Goal: Task Accomplishment & Management: Manage account settings

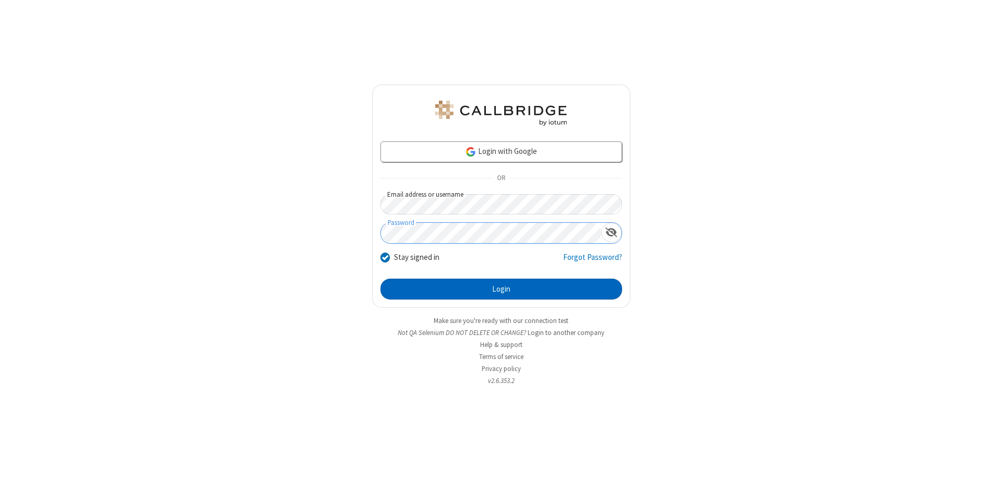
click at [501, 289] on button "Login" at bounding box center [501, 289] width 242 height 21
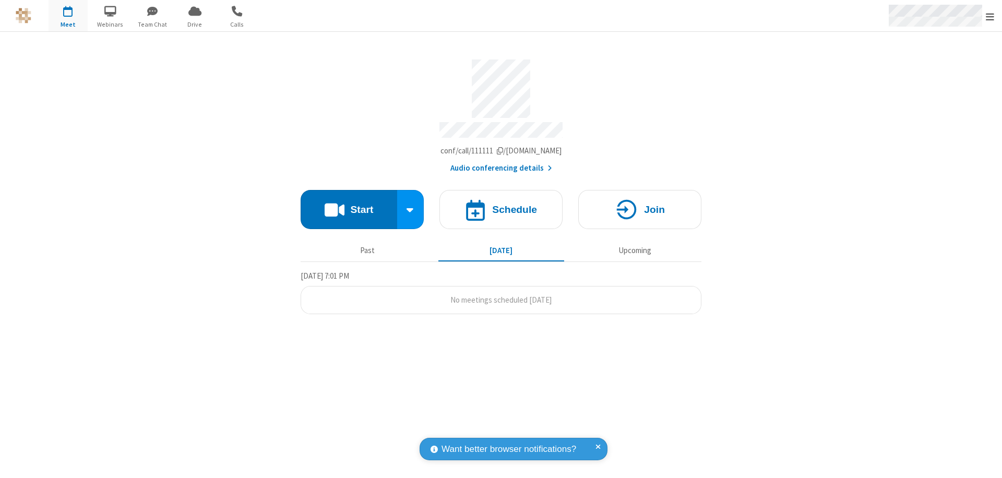
click at [990, 16] on span "Open menu" at bounding box center [989, 16] width 8 height 10
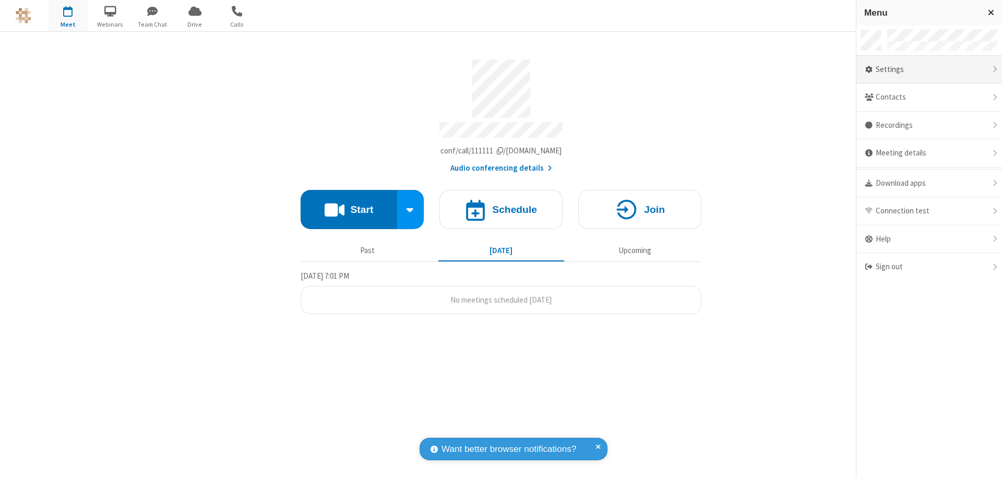
click at [929, 69] on div "Settings" at bounding box center [929, 70] width 146 height 28
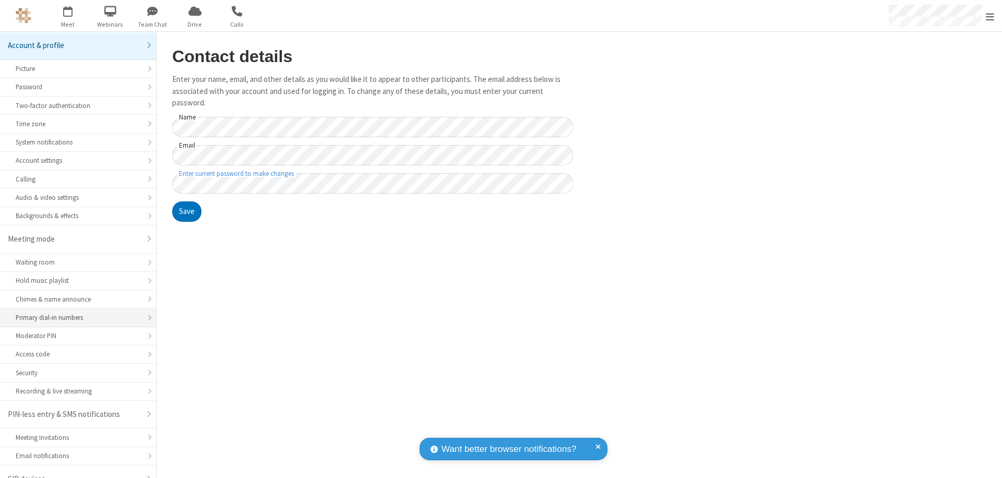
click at [74, 312] on div "Primary dial-in numbers" at bounding box center [78, 317] width 125 height 10
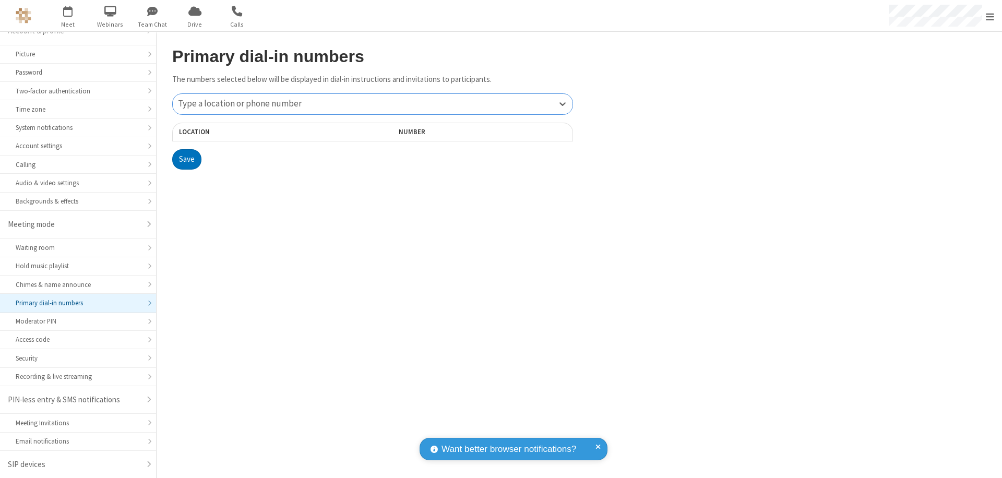
click at [372, 104] on div "Type a location or phone number" at bounding box center [373, 104] width 400 height 20
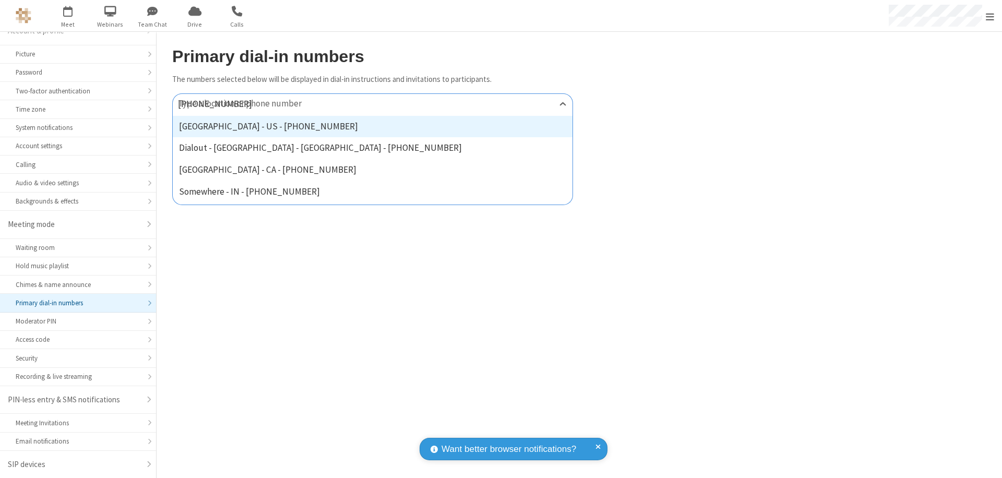
type input "[PHONE_NUMBER]"
